Goal: Task Accomplishment & Management: Use online tool/utility

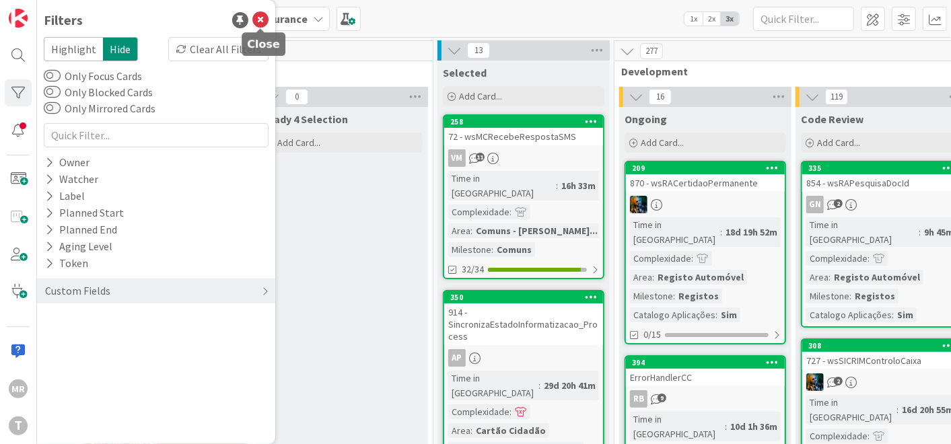
click at [267, 20] on icon at bounding box center [260, 20] width 16 height 16
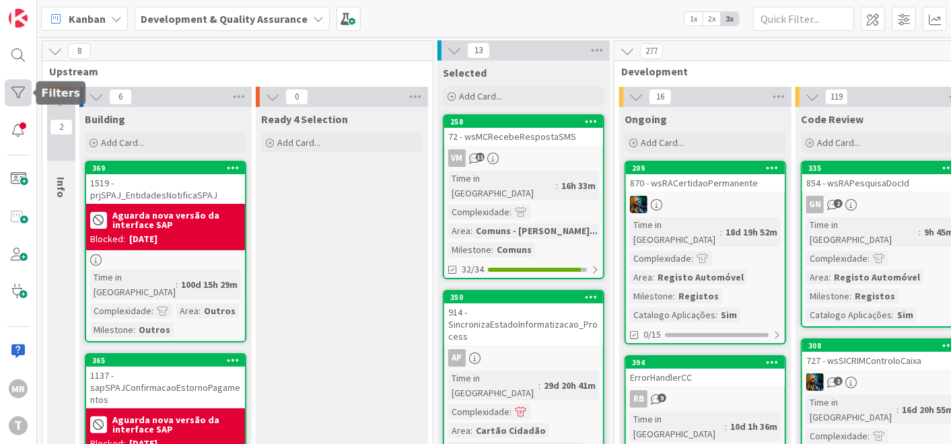
click at [24, 97] on div at bounding box center [18, 92] width 27 height 27
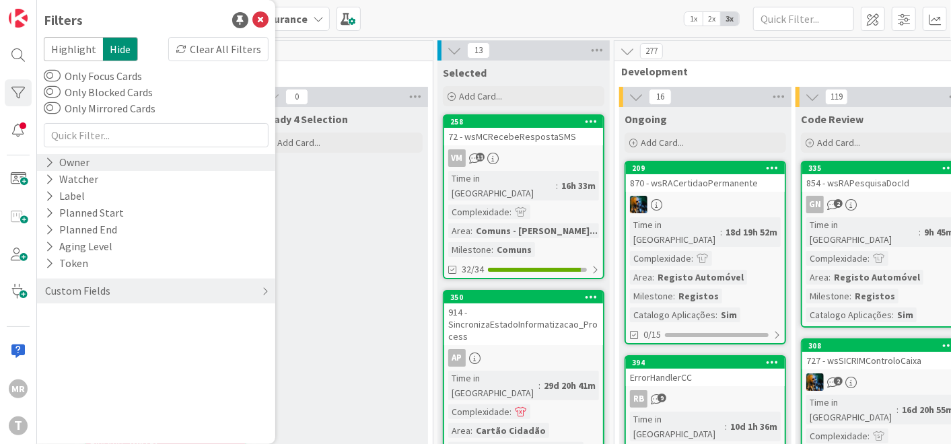
click at [83, 163] on div "Owner" at bounding box center [67, 162] width 47 height 17
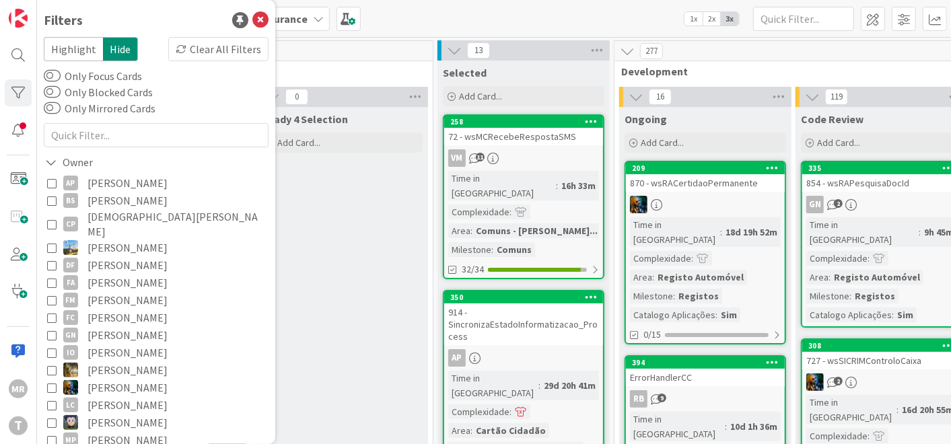
click at [108, 198] on span "[PERSON_NAME]" at bounding box center [127, 200] width 80 height 17
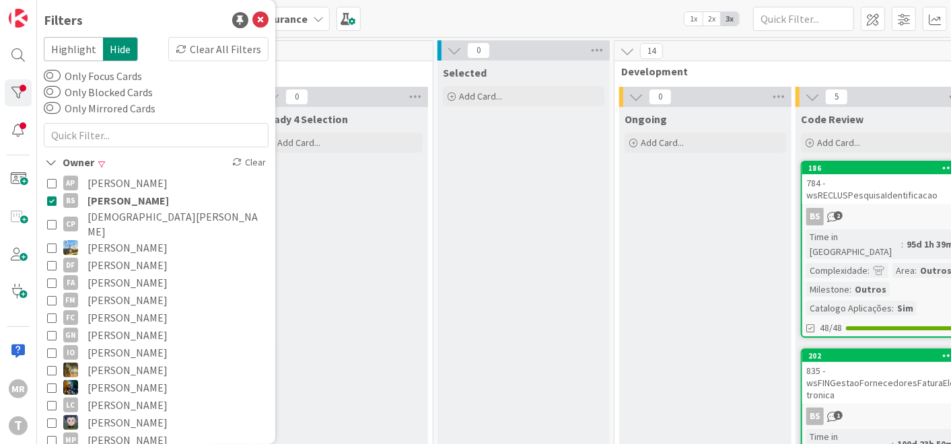
click at [108, 198] on span "[PERSON_NAME]" at bounding box center [127, 200] width 81 height 17
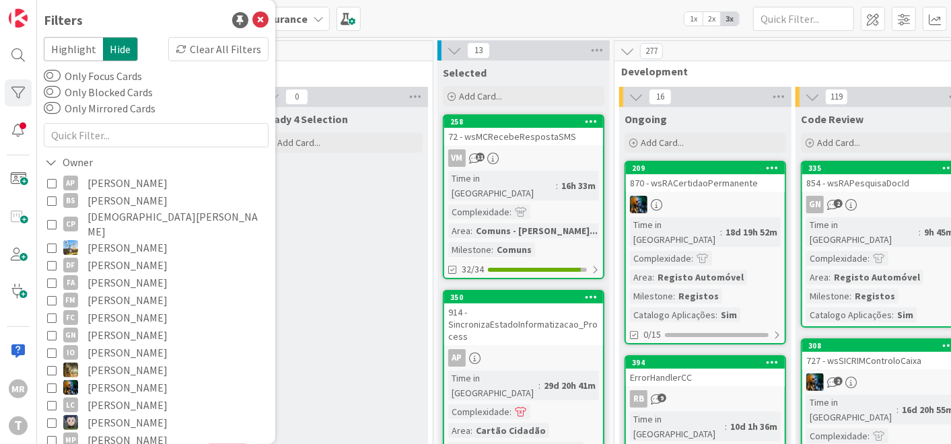
click at [113, 214] on span "[DEMOGRAPHIC_DATA][PERSON_NAME]" at bounding box center [176, 224] width 178 height 30
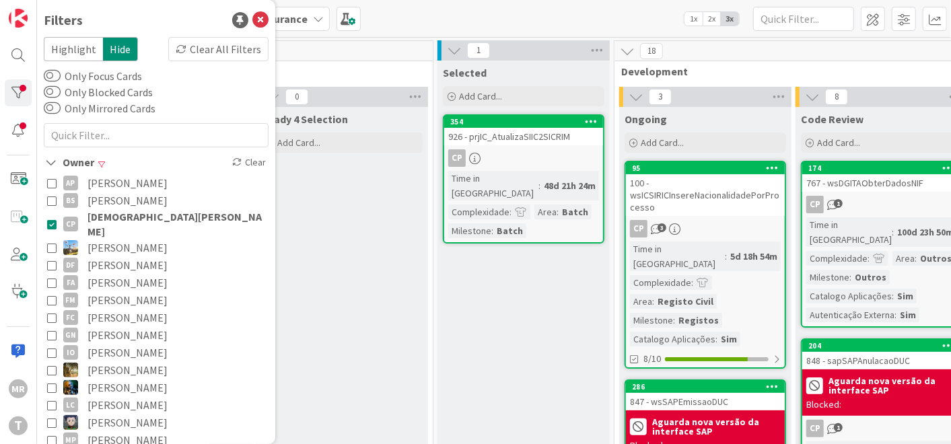
click at [113, 214] on span "[DEMOGRAPHIC_DATA][PERSON_NAME]" at bounding box center [176, 224] width 178 height 30
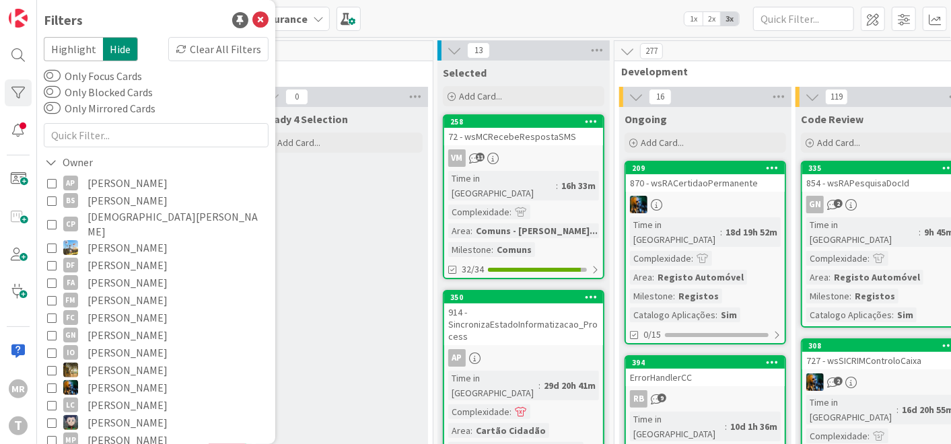
click at [115, 241] on span "[PERSON_NAME]" at bounding box center [127, 247] width 80 height 17
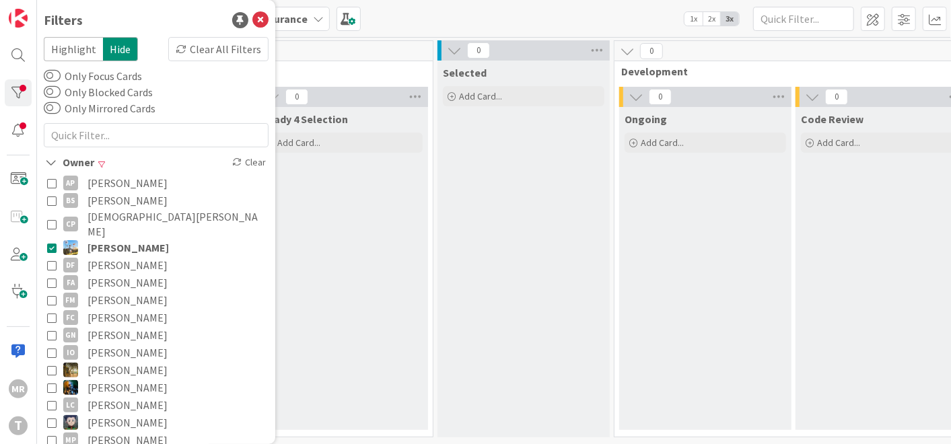
click at [115, 239] on span "[PERSON_NAME]" at bounding box center [127, 247] width 81 height 17
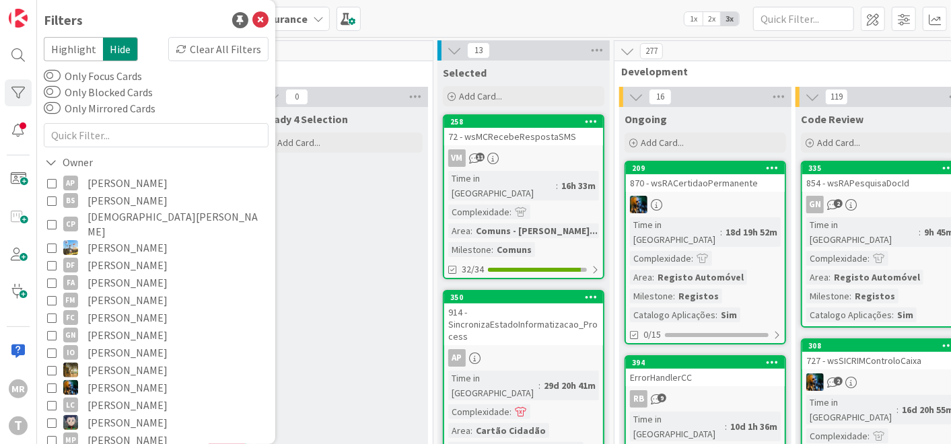
click at [116, 256] on span "[PERSON_NAME]" at bounding box center [127, 264] width 80 height 17
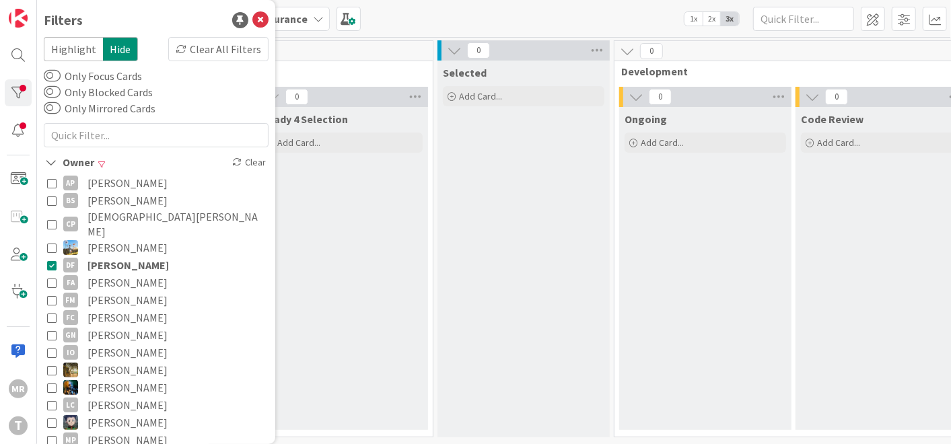
click at [116, 256] on span "[PERSON_NAME]" at bounding box center [127, 264] width 81 height 17
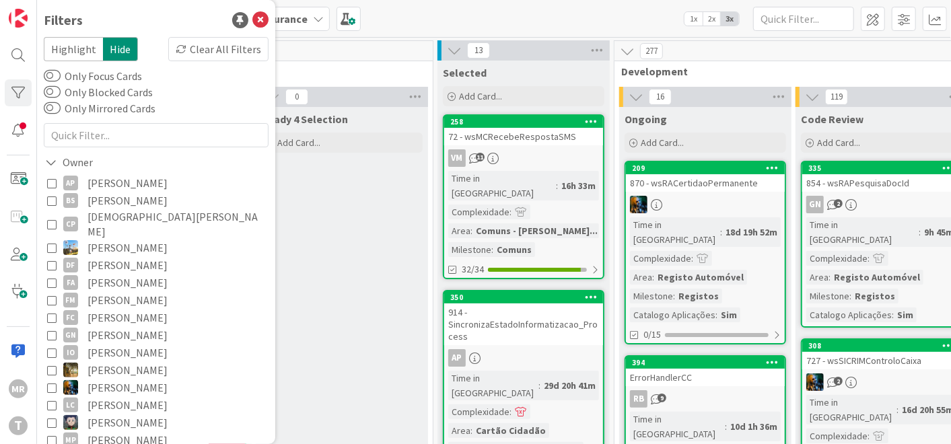
click at [116, 274] on span "[PERSON_NAME]" at bounding box center [127, 282] width 80 height 17
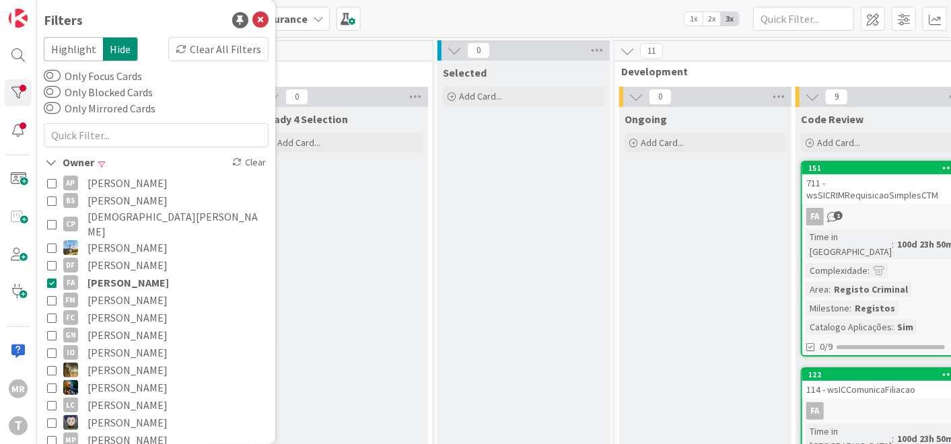
click at [116, 274] on span "[PERSON_NAME]" at bounding box center [127, 282] width 81 height 17
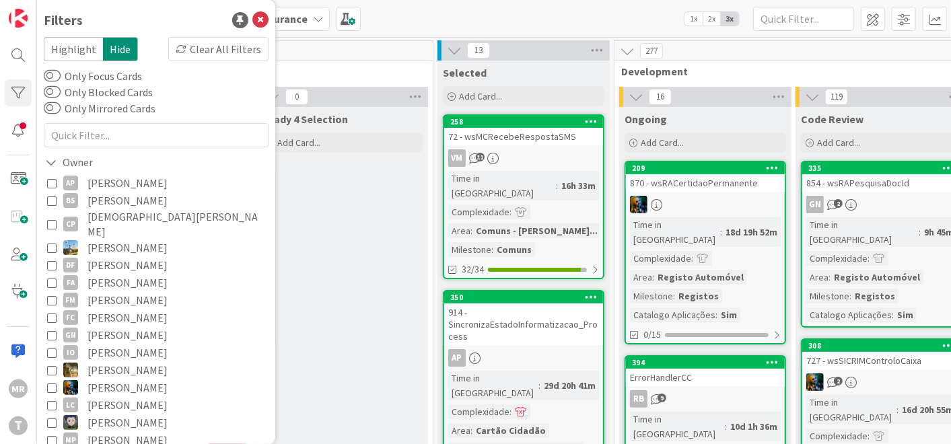
click at [113, 291] on span "[PERSON_NAME]" at bounding box center [127, 299] width 80 height 17
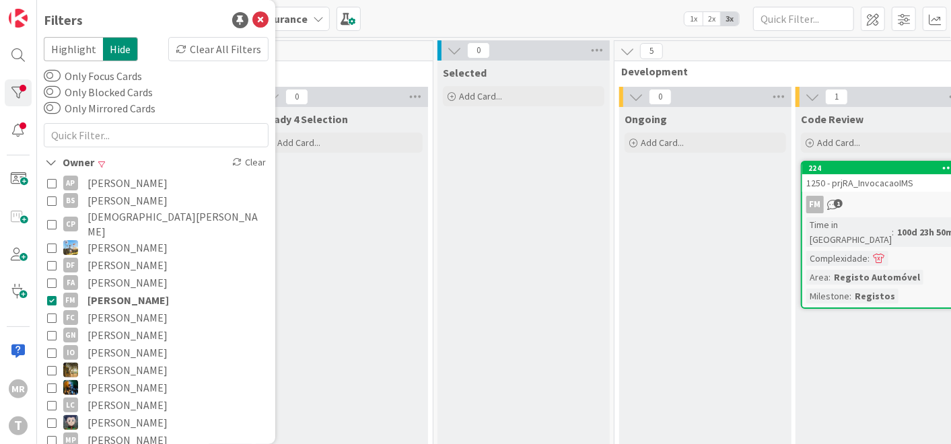
click at [113, 291] on span "[PERSON_NAME]" at bounding box center [127, 299] width 81 height 17
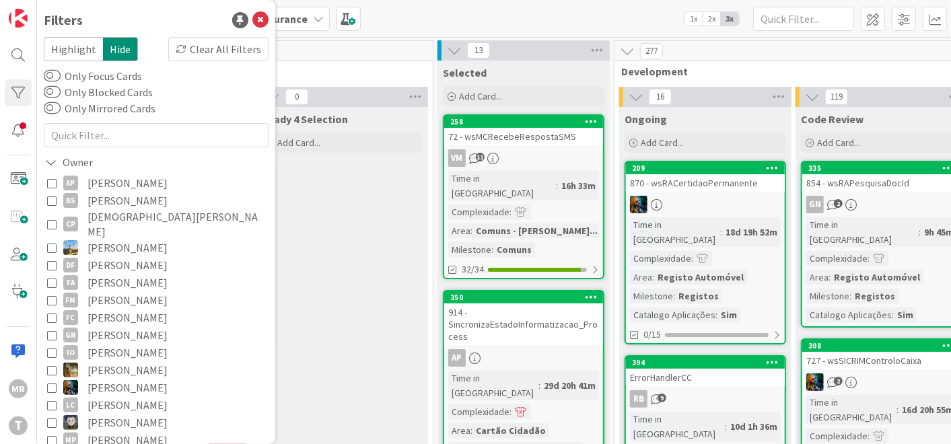
click at [117, 326] on span "[PERSON_NAME]" at bounding box center [127, 334] width 80 height 17
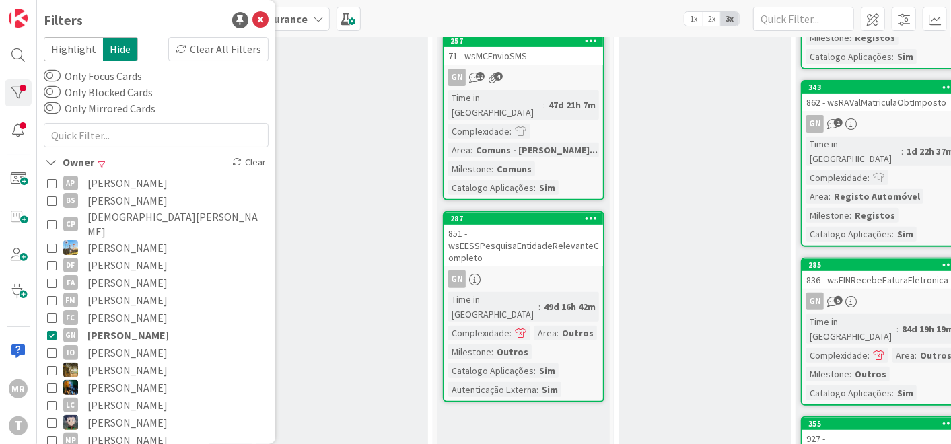
scroll to position [224, 0]
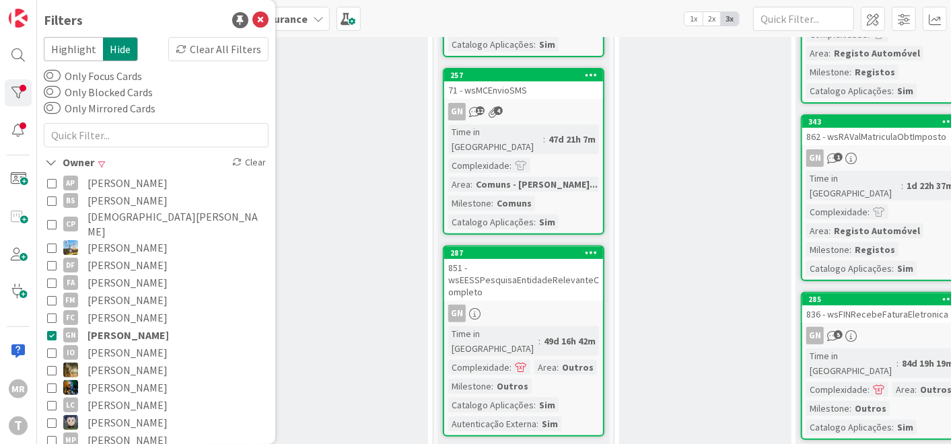
click at [122, 361] on span "[PERSON_NAME]" at bounding box center [127, 369] width 80 height 17
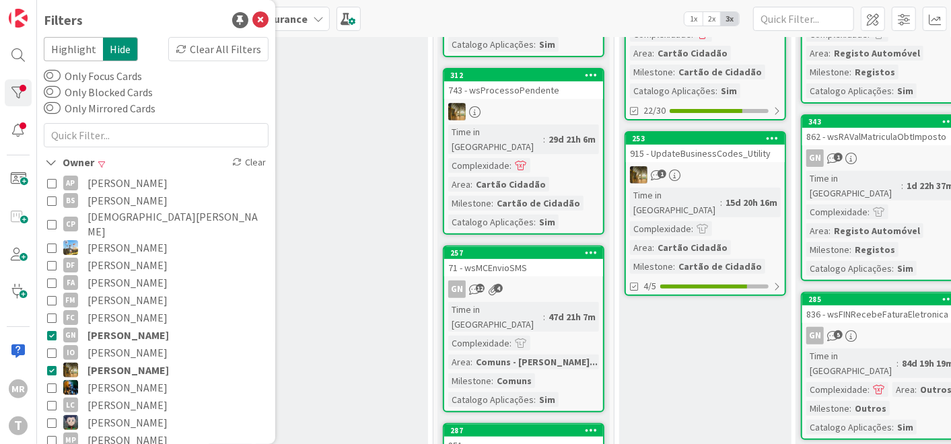
click at [138, 326] on span "[PERSON_NAME]" at bounding box center [127, 334] width 81 height 17
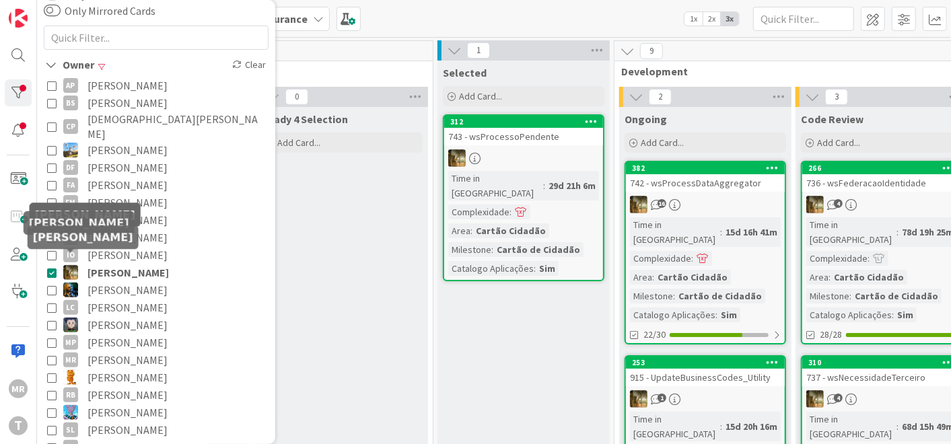
scroll to position [149, 0]
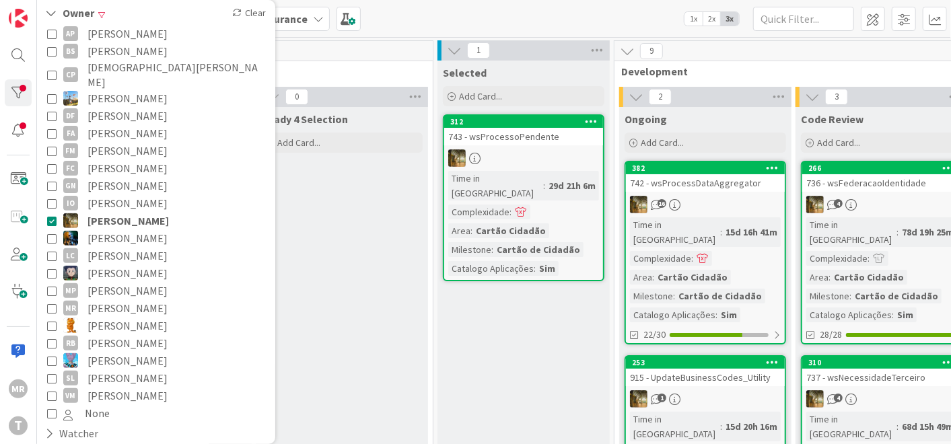
click at [130, 229] on span "[PERSON_NAME]" at bounding box center [127, 237] width 80 height 17
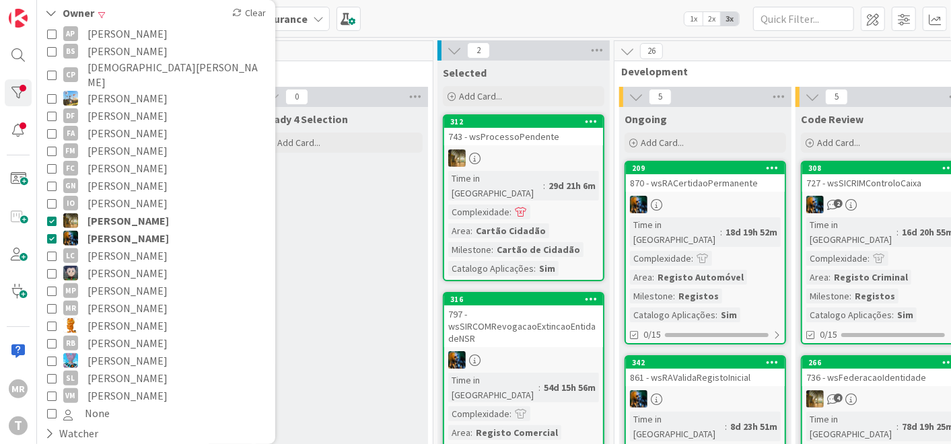
click at [133, 212] on span "[PERSON_NAME]" at bounding box center [127, 220] width 81 height 17
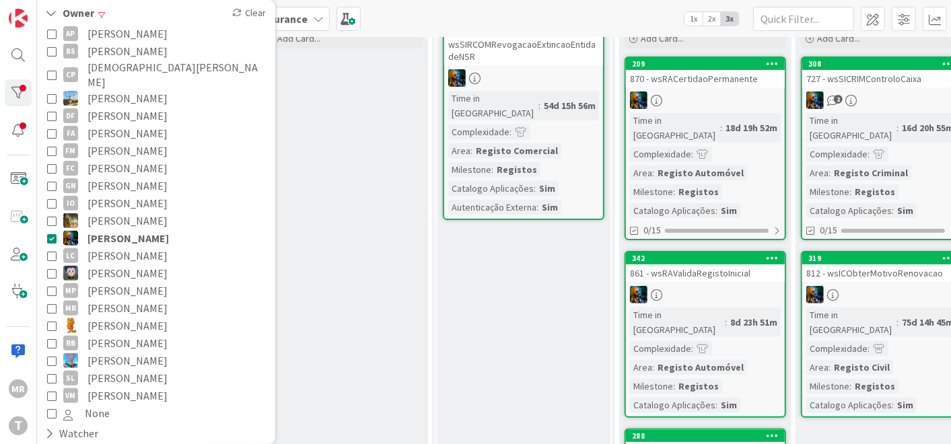
scroll to position [75, 0]
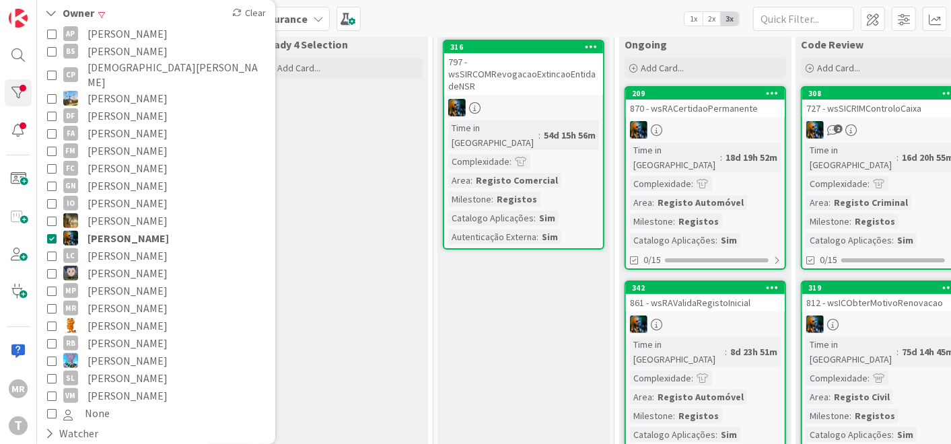
click at [122, 264] on span "[PERSON_NAME]" at bounding box center [127, 272] width 80 height 17
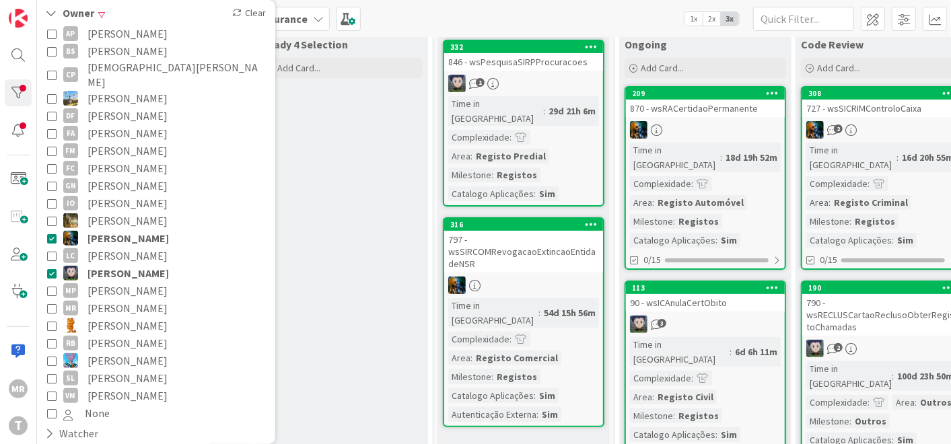
click at [130, 229] on span "[PERSON_NAME]" at bounding box center [127, 237] width 81 height 17
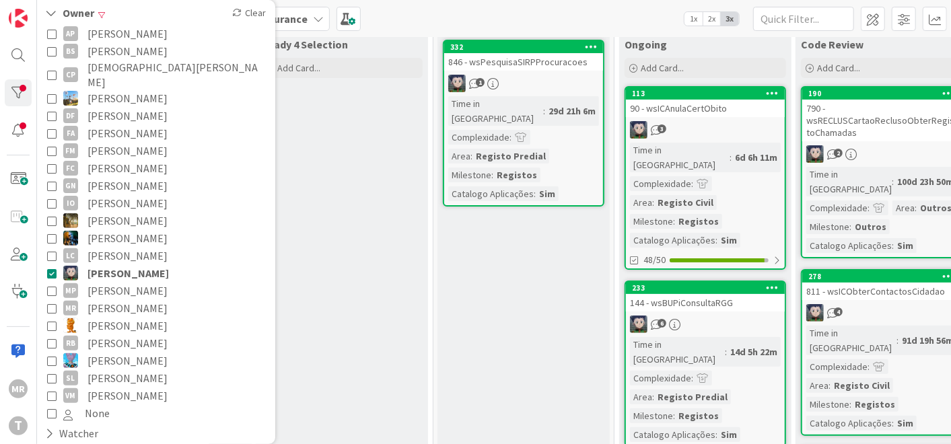
drag, startPoint x: 118, startPoint y: 261, endPoint x: 133, endPoint y: 269, distance: 16.3
click at [119, 264] on span "[PERSON_NAME]" at bounding box center [127, 272] width 81 height 17
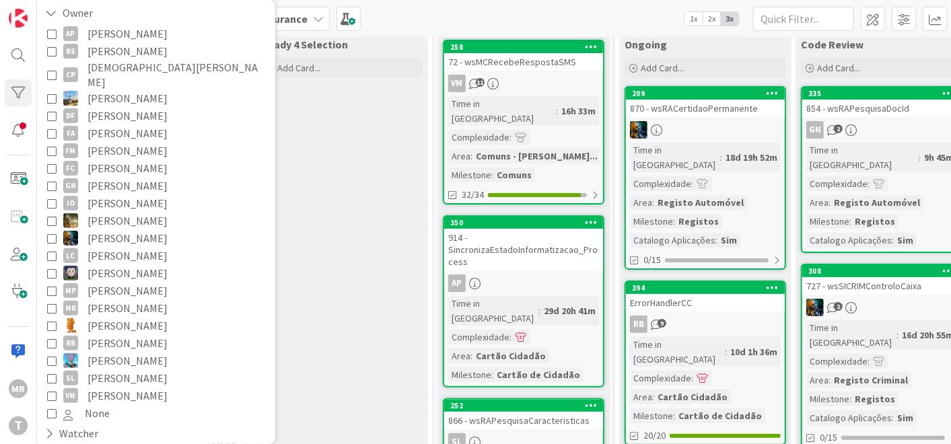
click at [111, 212] on span "[PERSON_NAME]" at bounding box center [127, 220] width 80 height 17
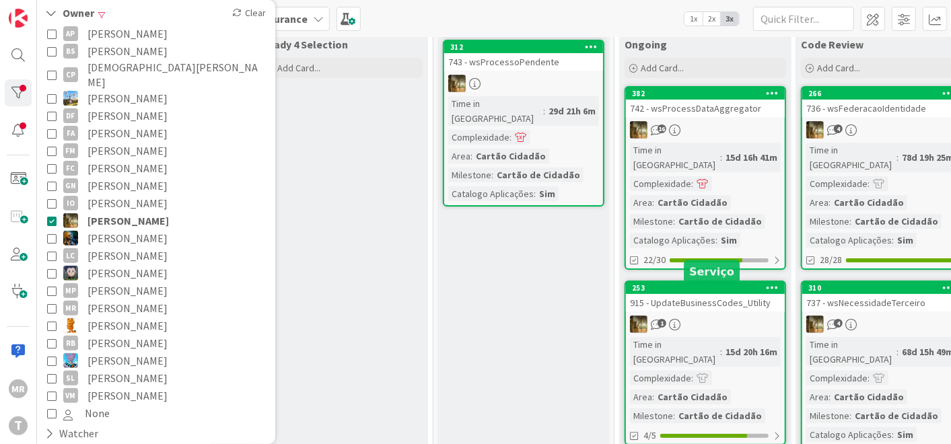
scroll to position [0, 0]
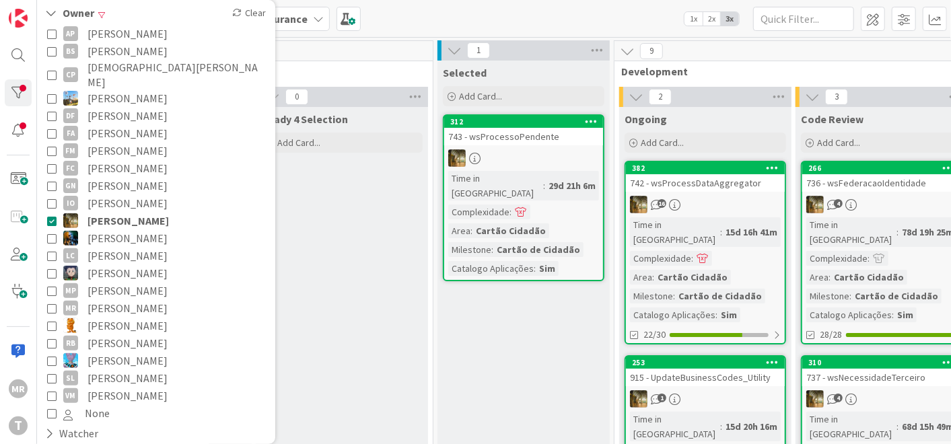
click at [122, 282] on span "[PERSON_NAME]" at bounding box center [127, 290] width 80 height 17
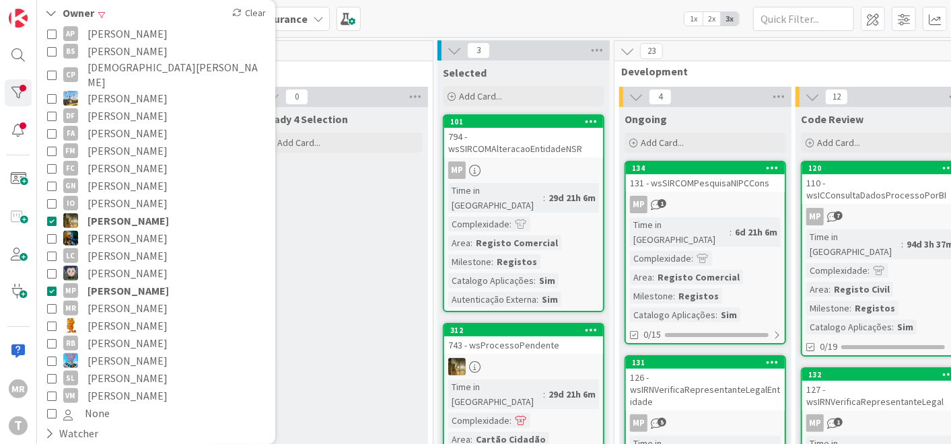
click at [134, 194] on span "[PERSON_NAME]" at bounding box center [127, 202] width 80 height 17
click at [130, 212] on span "[PERSON_NAME]" at bounding box center [127, 220] width 81 height 17
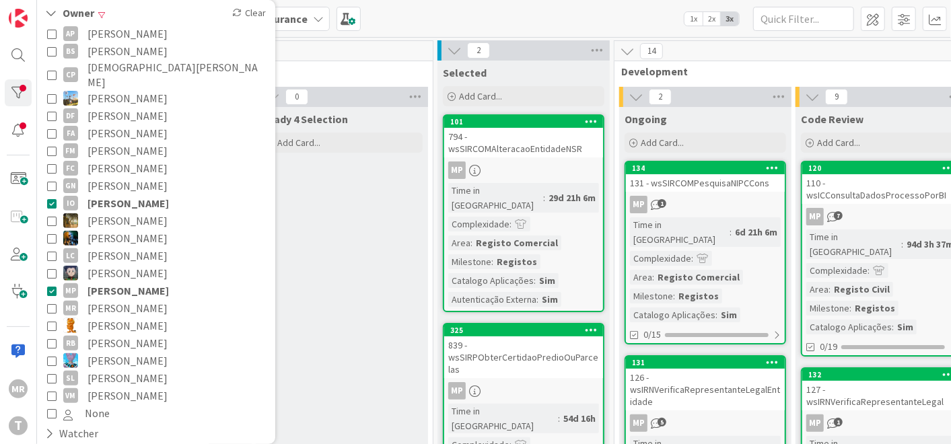
click at [130, 194] on span "[PERSON_NAME]" at bounding box center [127, 202] width 81 height 17
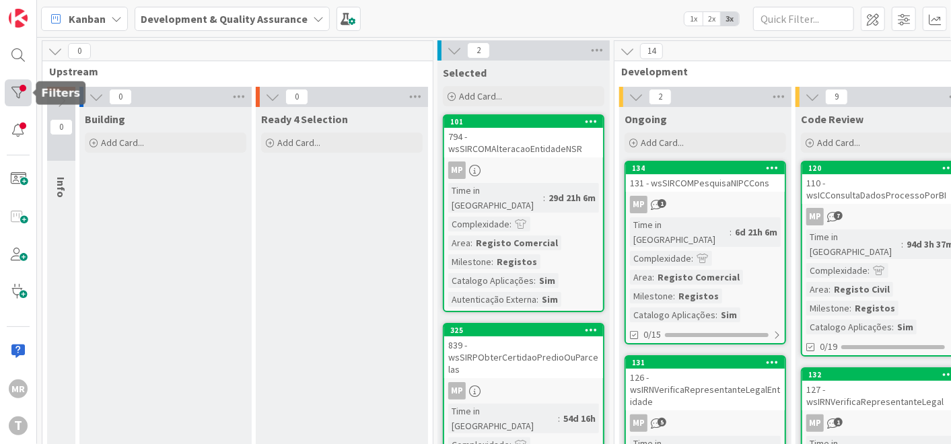
click at [23, 92] on div at bounding box center [18, 92] width 27 height 27
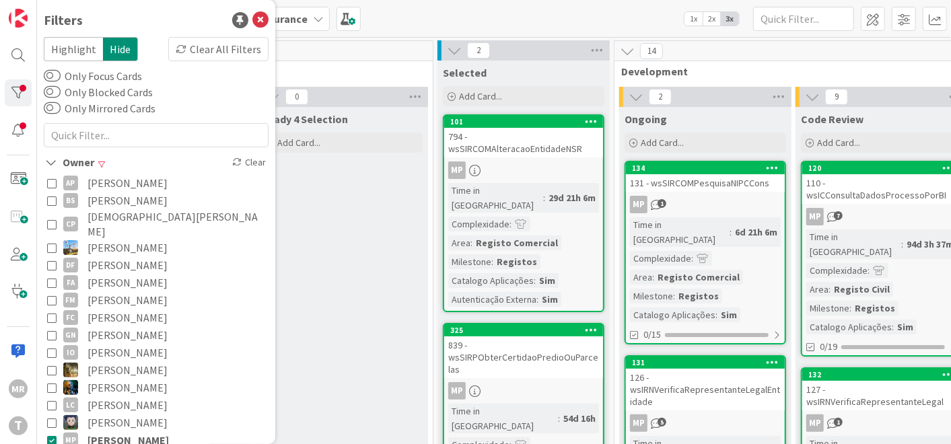
click at [126, 361] on span "[PERSON_NAME]" at bounding box center [127, 369] width 80 height 17
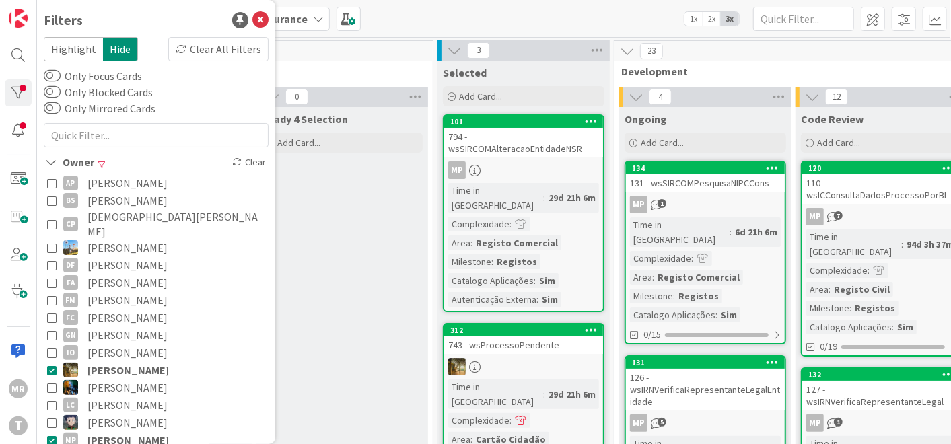
click at [131, 431] on span "[PERSON_NAME]" at bounding box center [127, 439] width 81 height 17
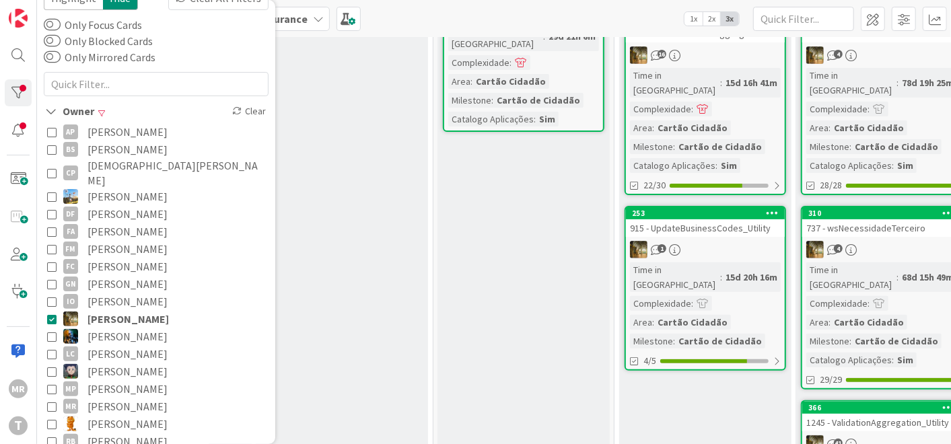
scroll to position [75, 0]
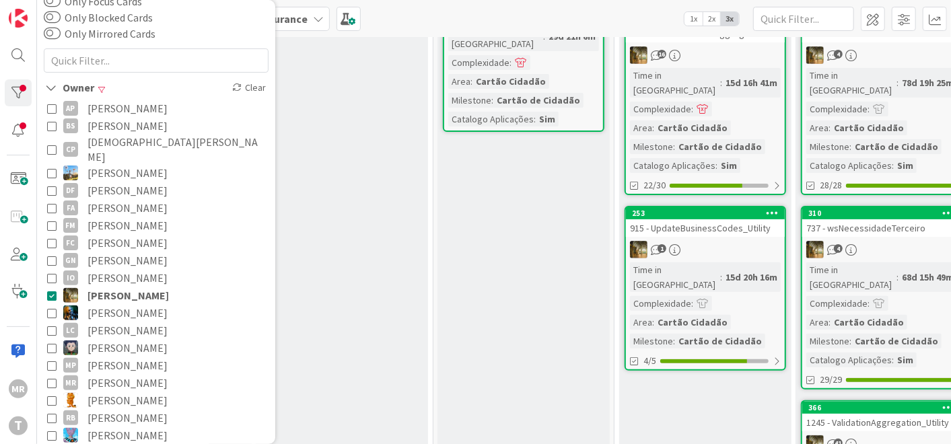
click at [144, 304] on span "[PERSON_NAME]" at bounding box center [127, 312] width 80 height 17
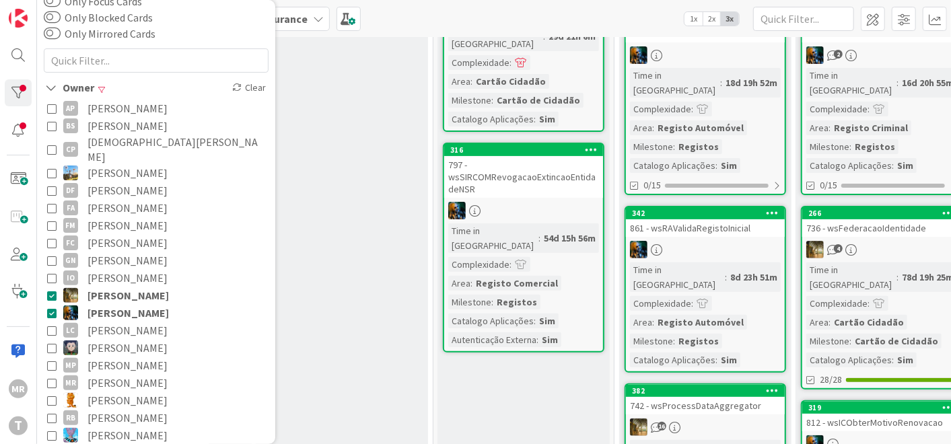
click at [153, 287] on span "[PERSON_NAME]" at bounding box center [127, 295] width 81 height 17
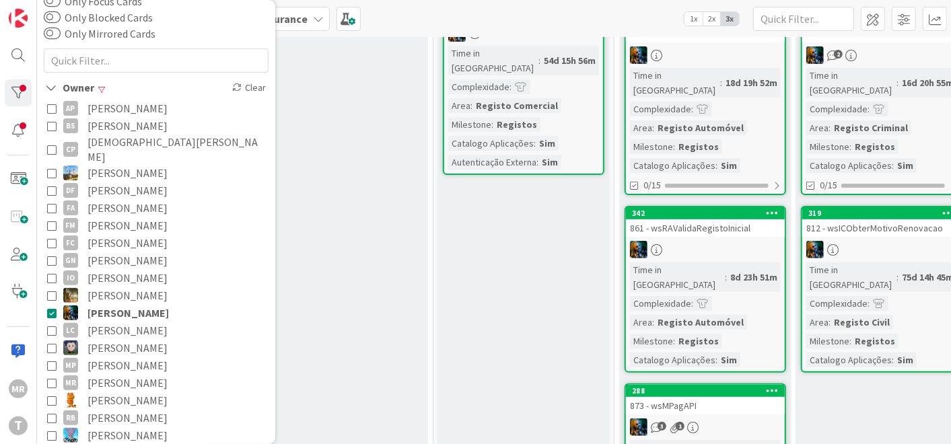
click at [129, 357] on span "[PERSON_NAME]" at bounding box center [127, 365] width 80 height 17
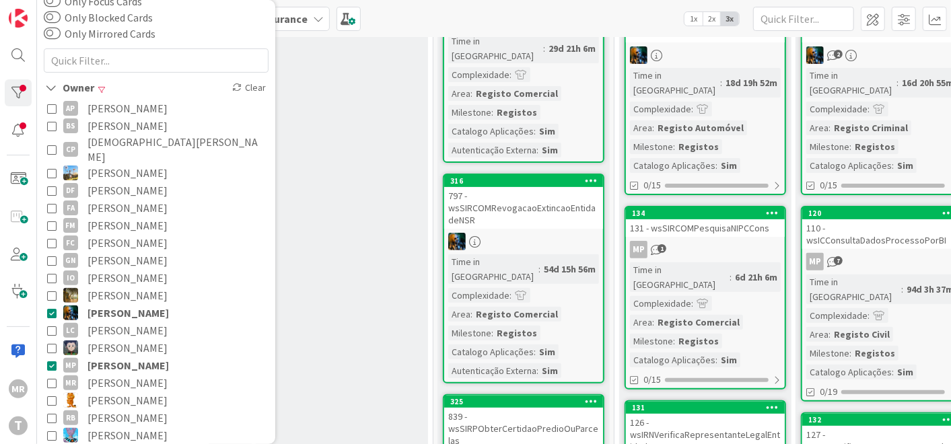
click at [146, 304] on span "[PERSON_NAME]" at bounding box center [127, 312] width 81 height 17
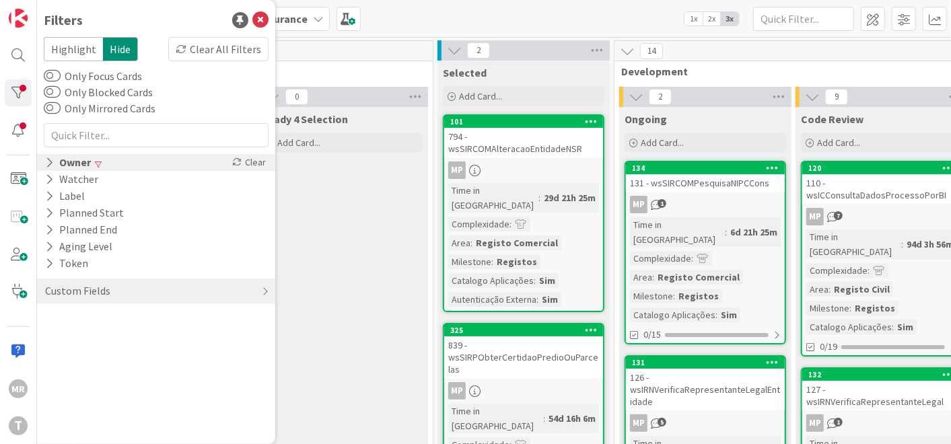
click at [90, 157] on div "Owner" at bounding box center [68, 162] width 48 height 17
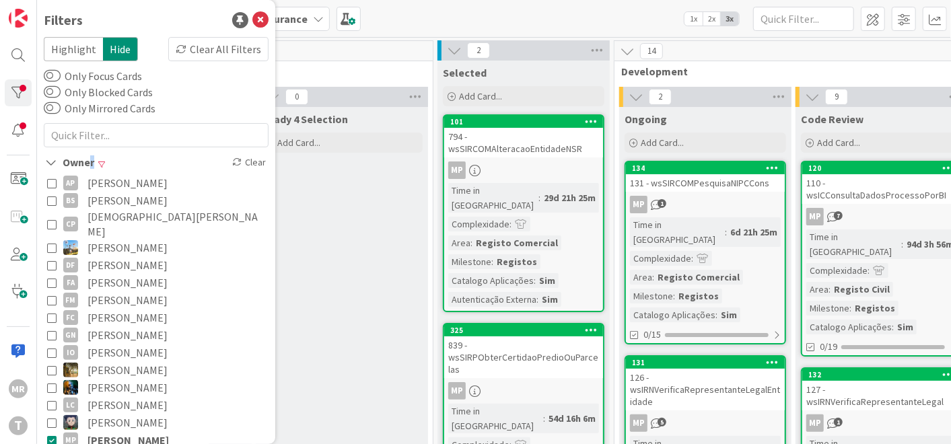
click at [109, 431] on span "Miguel Pinto" at bounding box center [127, 439] width 81 height 17
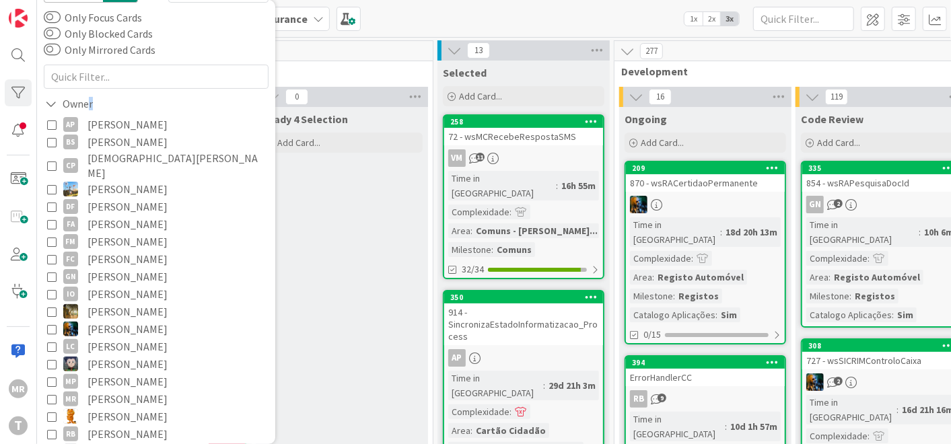
scroll to position [149, 0]
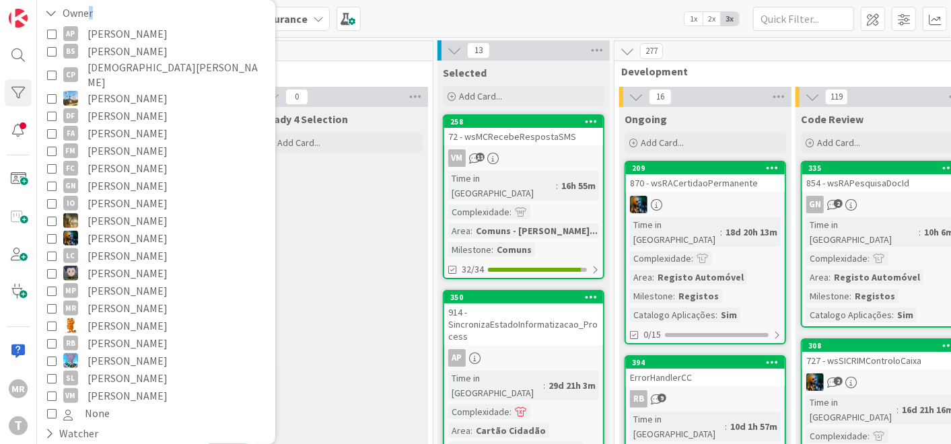
click at [115, 387] on span "Vitor Martins" at bounding box center [127, 395] width 80 height 17
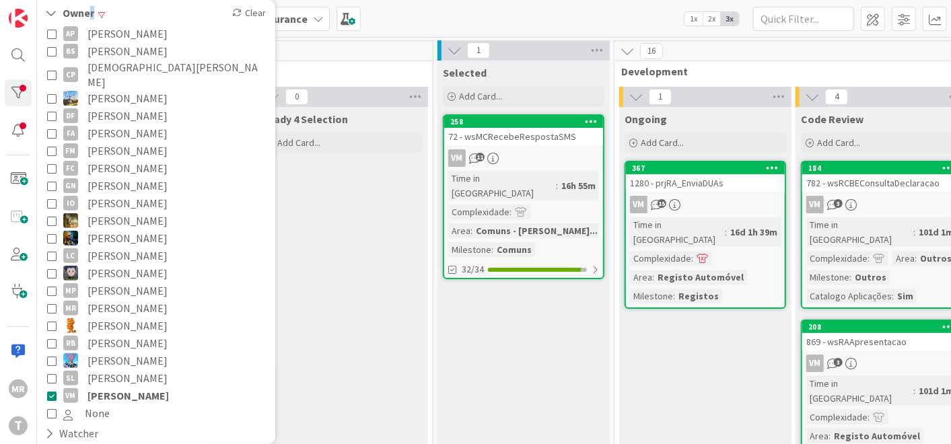
click at [144, 369] on span "Simão Lourenço" at bounding box center [127, 377] width 80 height 17
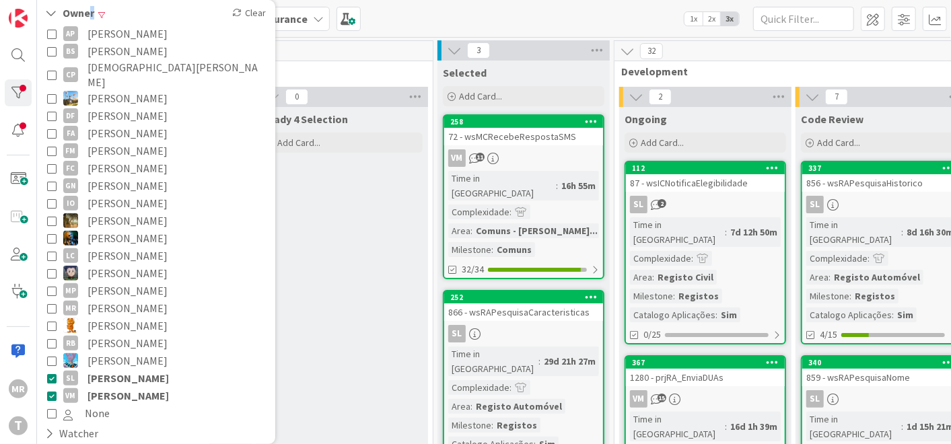
click at [138, 387] on span "[PERSON_NAME]" at bounding box center [127, 395] width 81 height 17
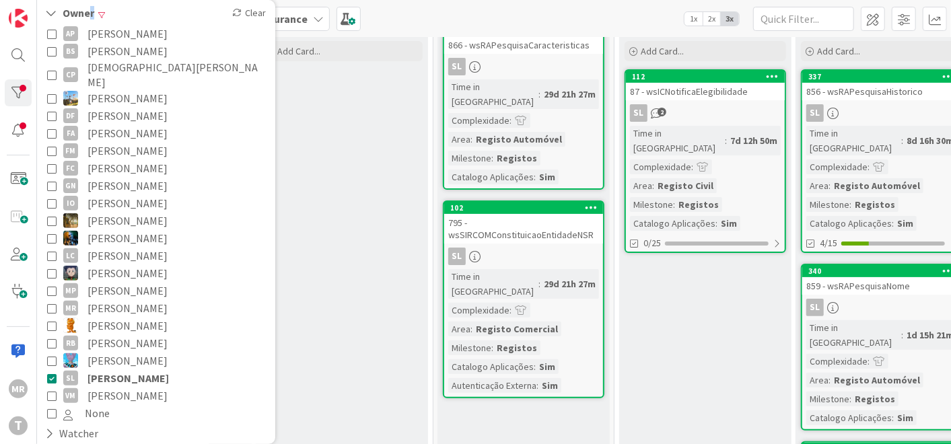
scroll to position [75, 0]
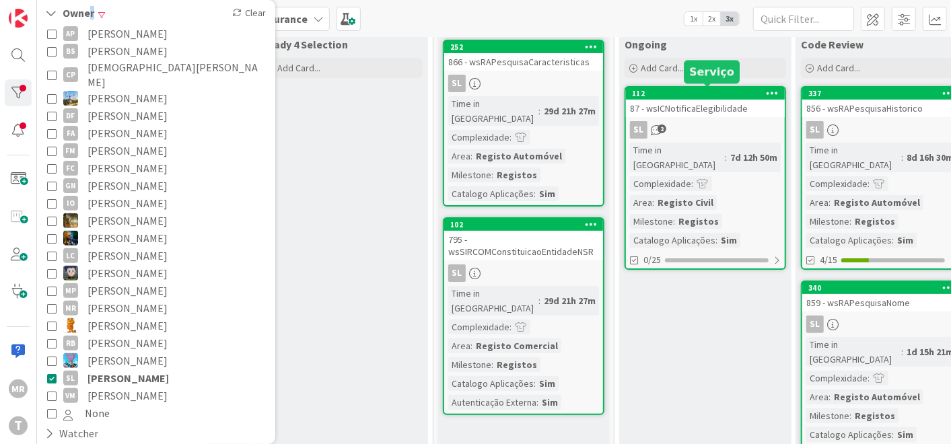
click at [674, 90] on div "112" at bounding box center [708, 93] width 153 height 9
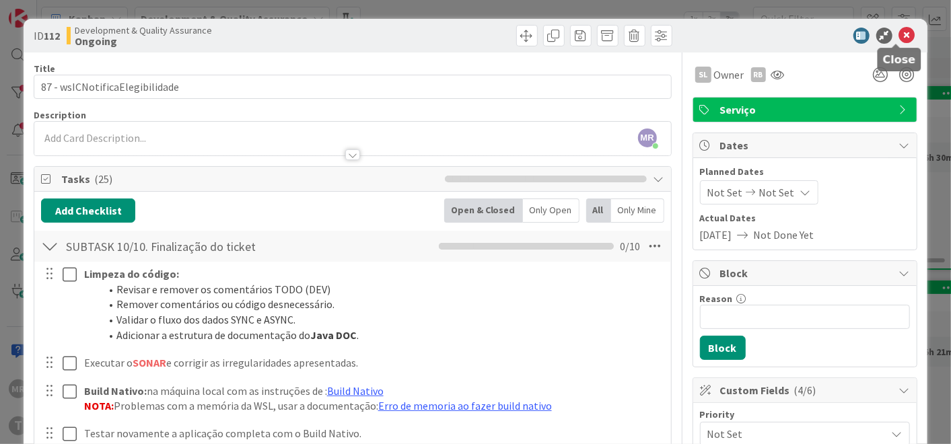
click at [899, 34] on icon at bounding box center [907, 36] width 16 height 16
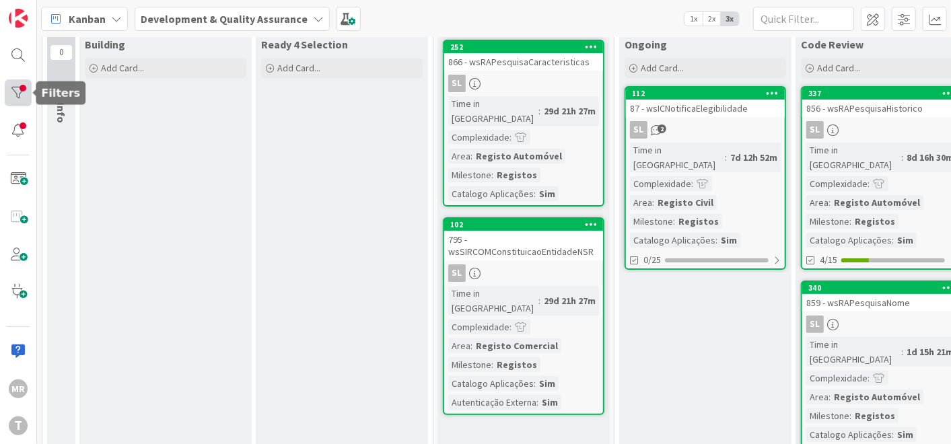
click at [28, 95] on div at bounding box center [18, 92] width 27 height 27
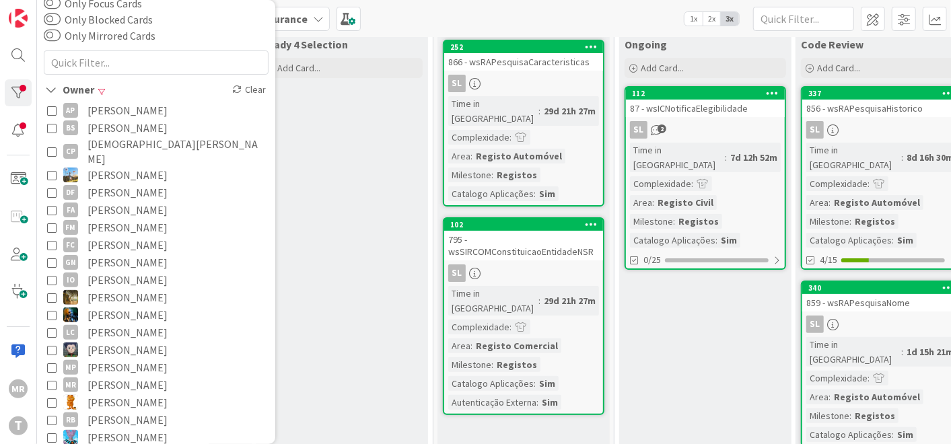
scroll to position [149, 0]
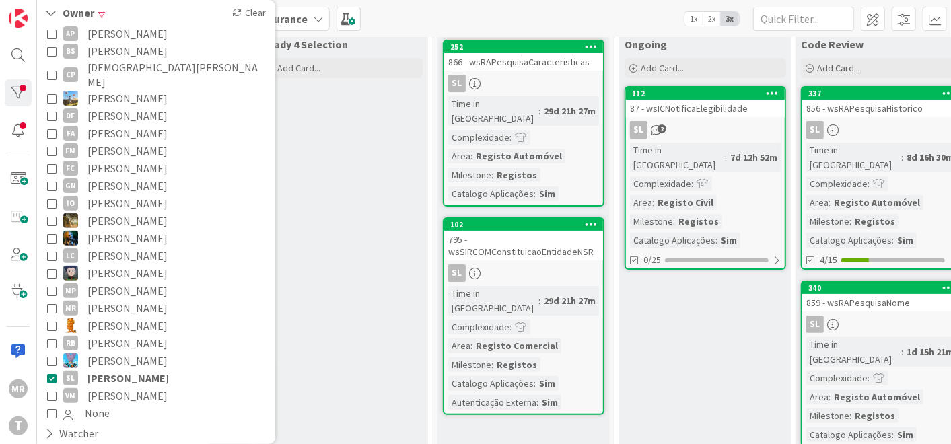
click at [139, 369] on span "[PERSON_NAME]" at bounding box center [127, 377] width 81 height 17
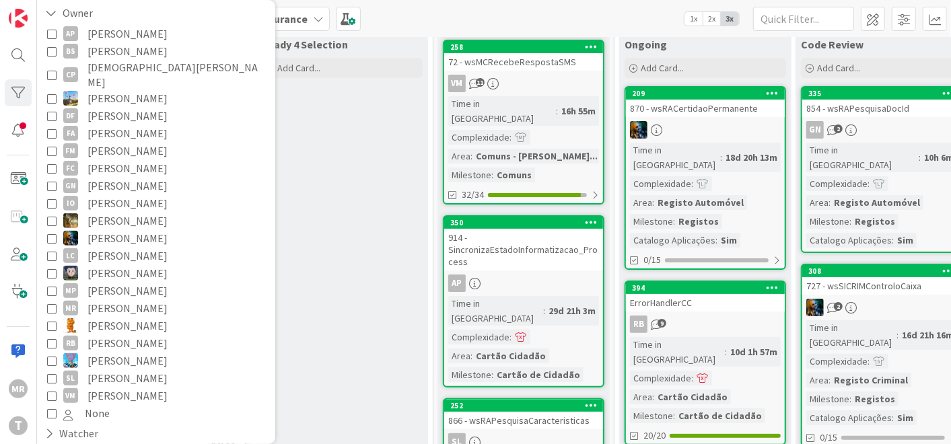
click at [131, 387] on span "[PERSON_NAME]" at bounding box center [127, 395] width 80 height 17
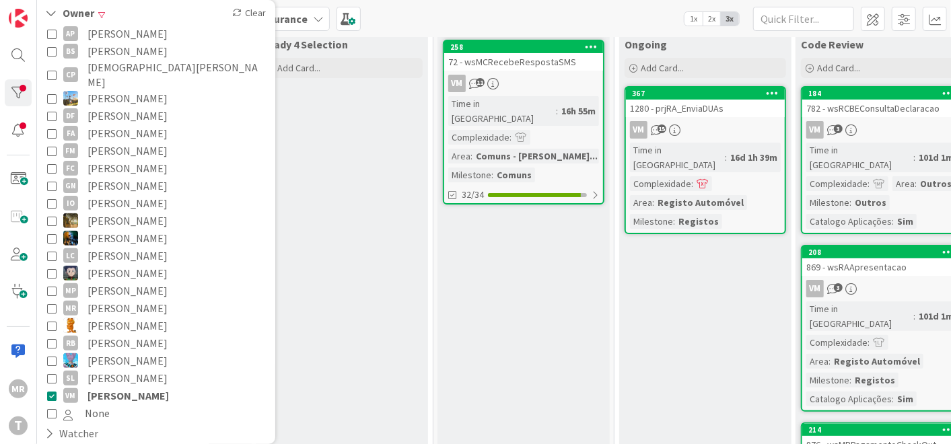
scroll to position [0, 0]
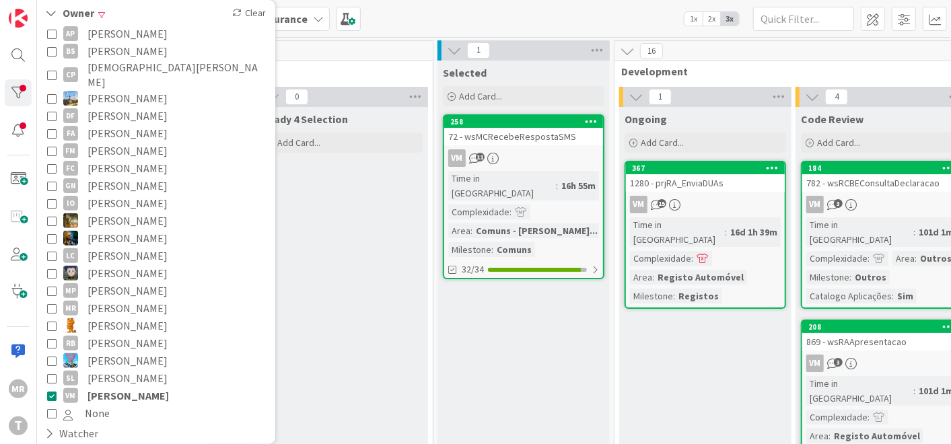
click at [148, 387] on span "[PERSON_NAME]" at bounding box center [127, 395] width 81 height 17
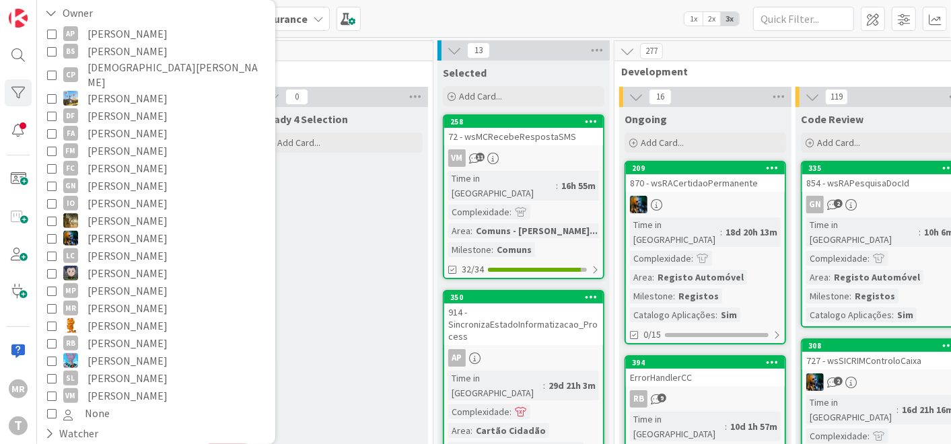
click at [127, 387] on span "[PERSON_NAME]" at bounding box center [127, 395] width 80 height 17
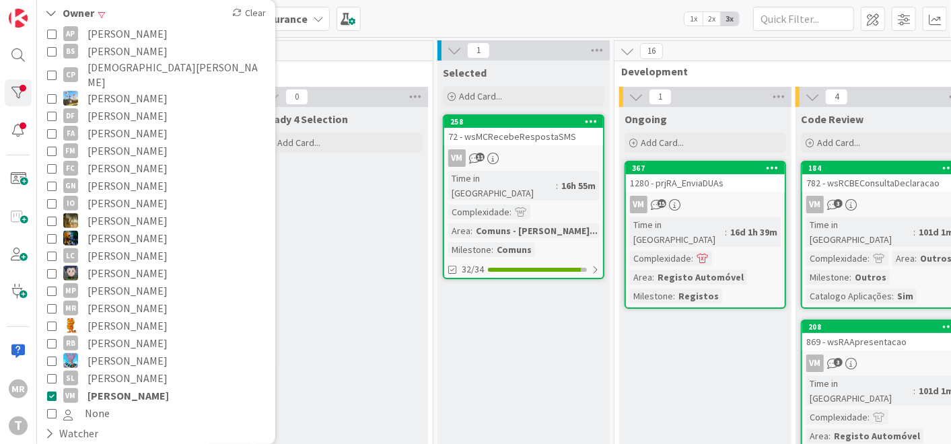
click at [143, 387] on span "[PERSON_NAME]" at bounding box center [127, 395] width 81 height 17
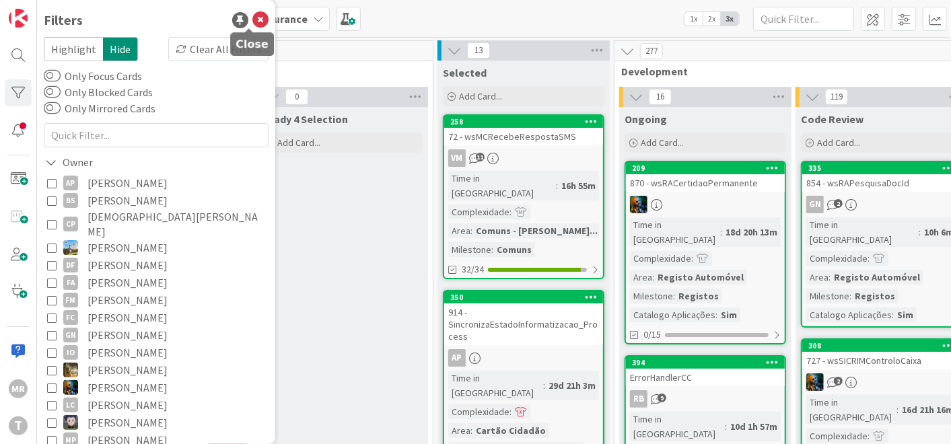
click at [252, 25] on icon at bounding box center [260, 20] width 16 height 16
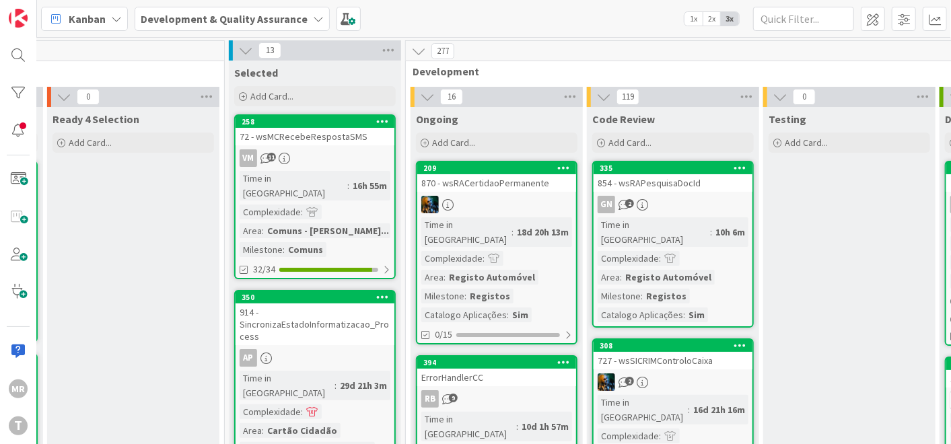
scroll to position [0, 211]
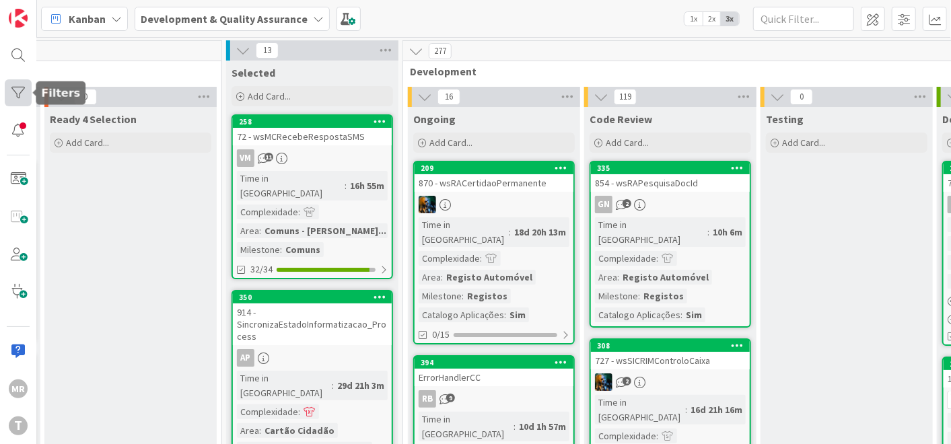
click at [27, 87] on div at bounding box center [18, 92] width 27 height 27
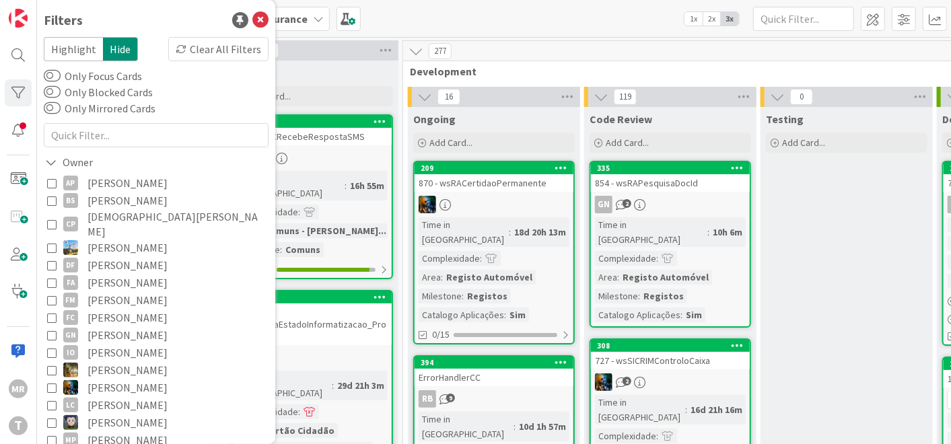
click at [96, 88] on label "Only Blocked Cards" at bounding box center [98, 92] width 109 height 16
click at [61, 88] on button "Only Blocked Cards" at bounding box center [52, 91] width 17 height 13
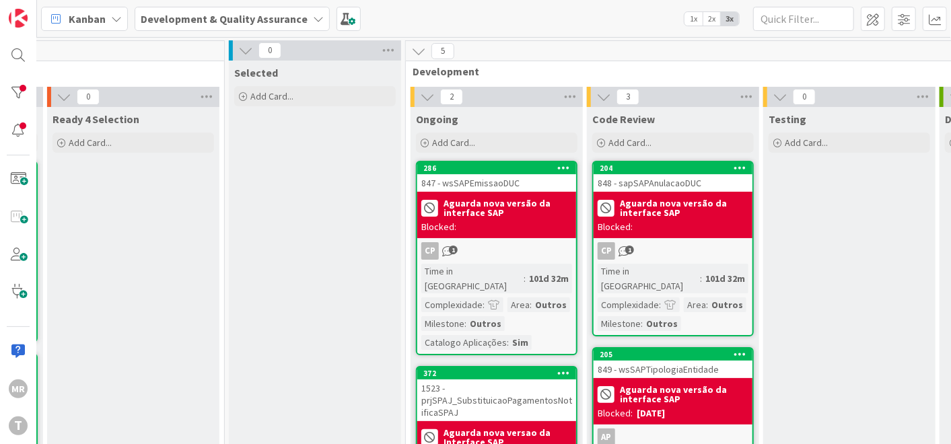
scroll to position [0, 0]
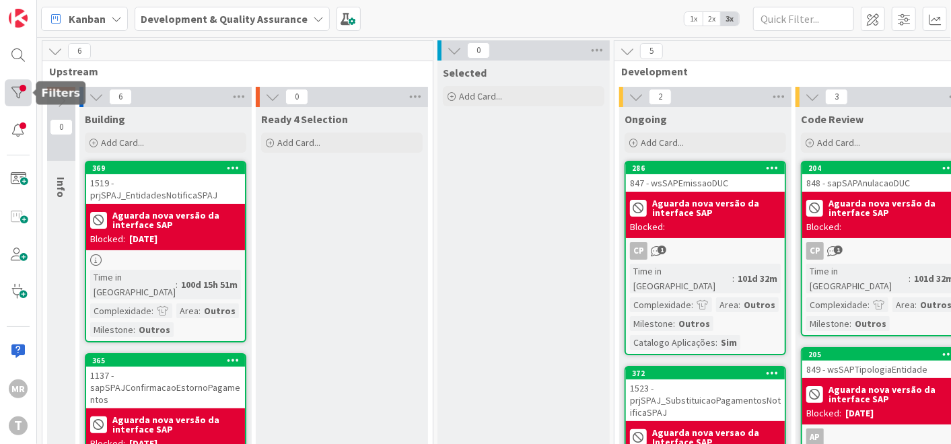
click at [13, 94] on div at bounding box center [18, 92] width 27 height 27
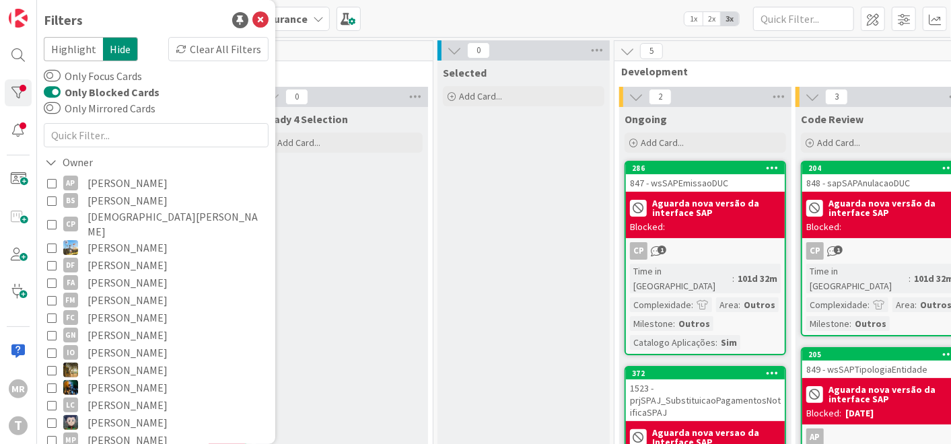
click at [122, 98] on label "Only Blocked Cards" at bounding box center [102, 92] width 116 height 16
click at [61, 98] on button "Only Blocked Cards" at bounding box center [52, 91] width 17 height 13
